Goal: Obtain resource: Download file/media

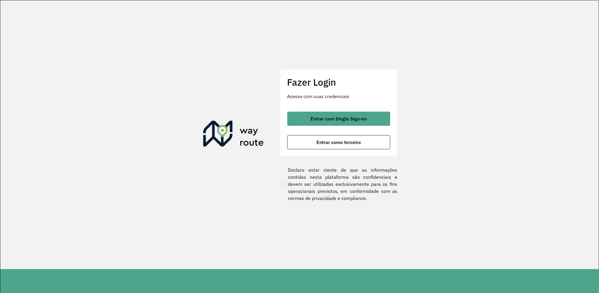
click at [345, 116] on span "Entrar com Single Sign-on" at bounding box center [339, 118] width 56 height 5
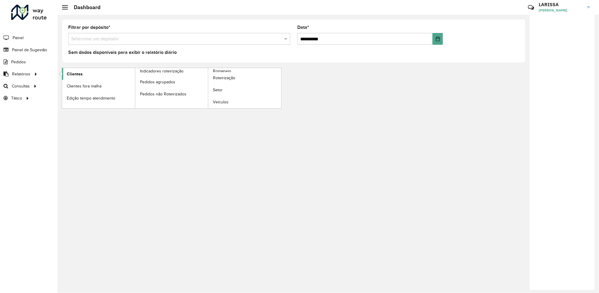
click at [75, 75] on span "Clientes" at bounding box center [75, 74] width 16 height 6
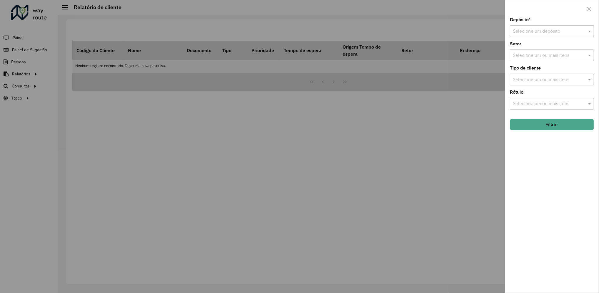
click at [540, 29] on input "text" at bounding box center [546, 31] width 67 height 7
click at [544, 58] on div "CDD Varginha" at bounding box center [553, 58] width 84 height 10
click at [549, 125] on button "Filtrar" at bounding box center [552, 124] width 84 height 11
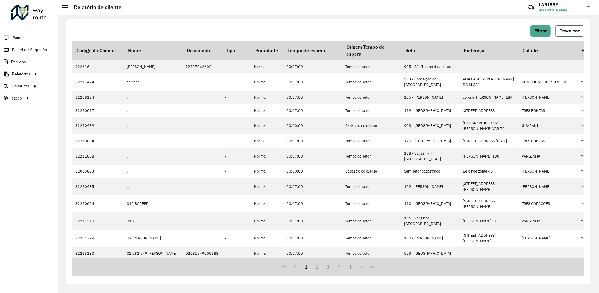
click at [572, 28] on button "Download" at bounding box center [570, 30] width 29 height 11
